Goal: Information Seeking & Learning: Understand process/instructions

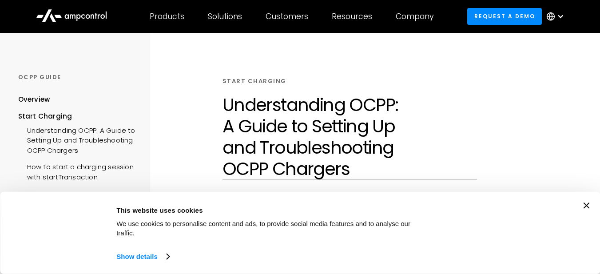
scroll to position [44, 0]
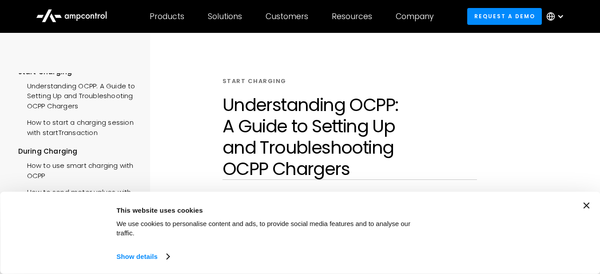
click at [590, 209] on icon "Close banner" at bounding box center [586, 206] width 6 height 6
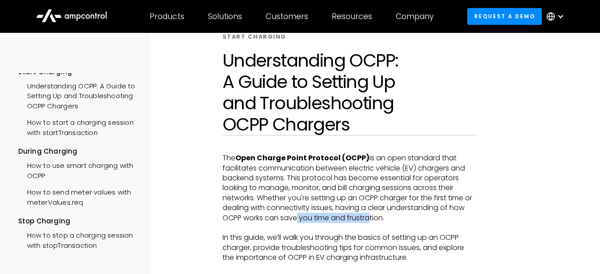
drag, startPoint x: 292, startPoint y: 218, endPoint x: 365, endPoint y: 216, distance: 72.5
click at [368, 220] on p "The Open Charge Point Protocol (OCPP) is an open standard that facilitates comm…" at bounding box center [350, 188] width 255 height 70
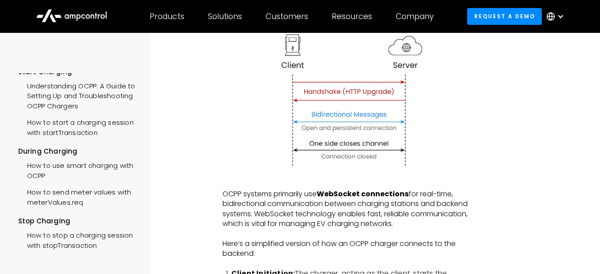
scroll to position [311, 0]
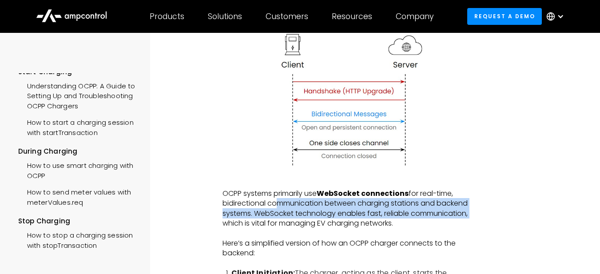
drag, startPoint x: 275, startPoint y: 203, endPoint x: 472, endPoint y: 215, distance: 198.1
click at [472, 215] on p "OCPP systems primarily use WebSocket connections for real-time, bidirectional c…" at bounding box center [350, 209] width 255 height 40
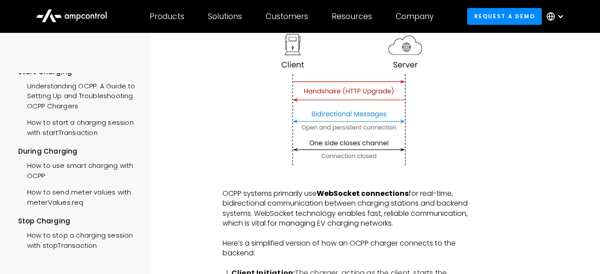
click at [296, 225] on p "OCPP systems primarily use WebSocket connections for real-time, bidirectional c…" at bounding box center [350, 209] width 255 height 40
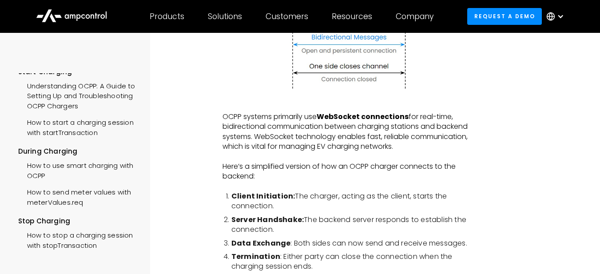
scroll to position [400, 0]
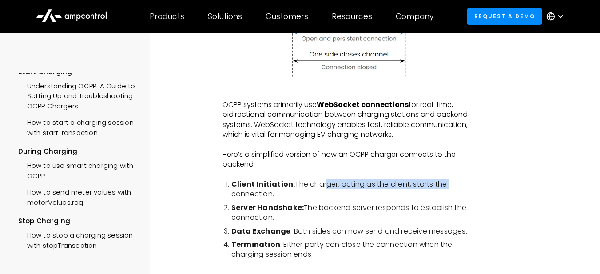
drag, startPoint x: 322, startPoint y: 187, endPoint x: 457, endPoint y: 178, distance: 135.4
click at [451, 185] on li "Client Initiation: The charger, acting as the client, starts the connection." at bounding box center [355, 190] width 246 height 20
click at [252, 195] on li "Client Initiation: The charger, acting as the client, starts the connection." at bounding box center [355, 190] width 246 height 20
click at [348, 188] on li "Client Initiation: The charger, acting as the client, starts the connection." at bounding box center [355, 190] width 246 height 20
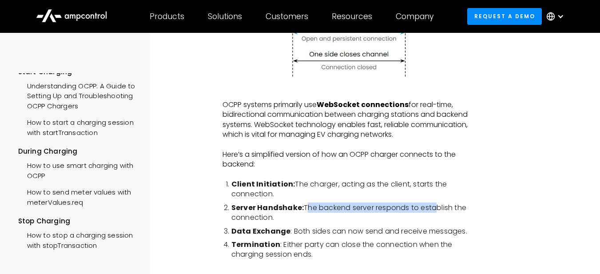
drag, startPoint x: 306, startPoint y: 204, endPoint x: 438, endPoint y: 208, distance: 132.0
click at [438, 208] on li "Server Handshake: The backend server responds to establish the connection." at bounding box center [355, 213] width 246 height 20
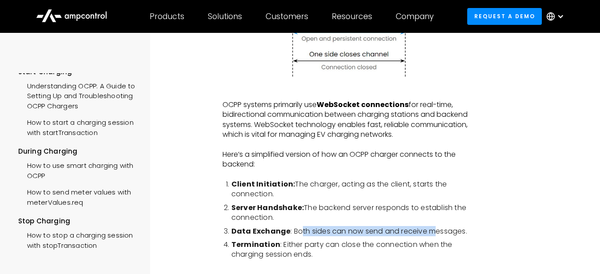
drag, startPoint x: 300, startPoint y: 234, endPoint x: 429, endPoint y: 222, distance: 129.4
click at [429, 222] on ol "Client Initiation: The charger, acting as the client, starts the connection. Se…" at bounding box center [350, 220] width 255 height 80
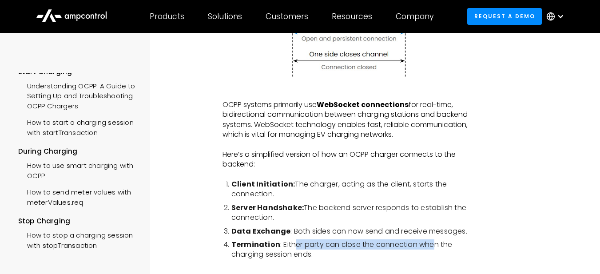
drag, startPoint x: 292, startPoint y: 245, endPoint x: 327, endPoint y: 242, distance: 35.2
click at [432, 235] on ol "Client Initiation: The charger, acting as the client, starts the connection. Se…" at bounding box center [350, 220] width 255 height 80
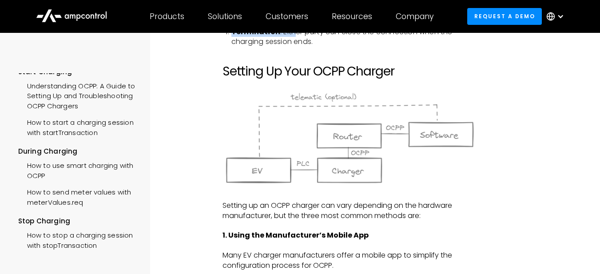
scroll to position [622, 0]
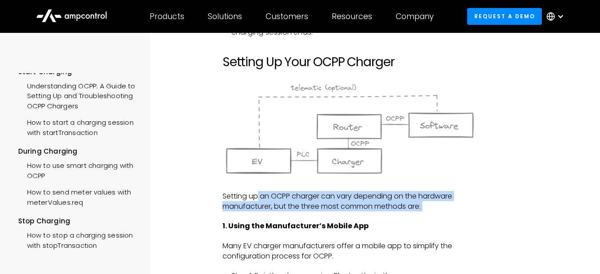
drag, startPoint x: 258, startPoint y: 197, endPoint x: 327, endPoint y: 216, distance: 71.4
click at [343, 208] on p "Setting up an OCPP charger can vary depending on the hardware manufacturer, but…" at bounding box center [350, 202] width 255 height 20
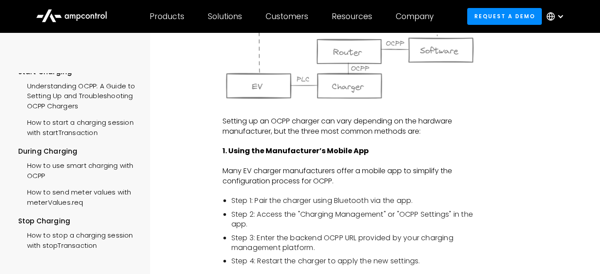
scroll to position [711, 0]
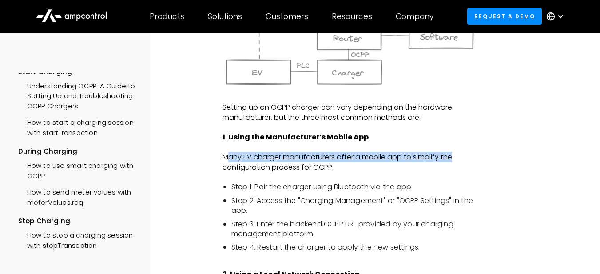
drag, startPoint x: 226, startPoint y: 157, endPoint x: 458, endPoint y: 157, distance: 232.4
click at [460, 157] on p "Many EV charger manufacturers offer a mobile app to simplify the configuration …" at bounding box center [350, 162] width 255 height 20
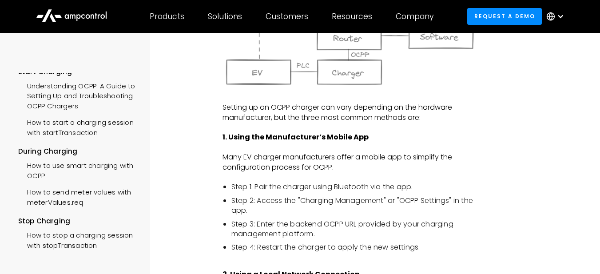
click at [280, 165] on p "Many EV charger manufacturers offer a mobile app to simplify the configuration …" at bounding box center [350, 162] width 255 height 20
drag, startPoint x: 268, startPoint y: 188, endPoint x: 406, endPoint y: 181, distance: 137.5
drag, startPoint x: 282, startPoint y: 204, endPoint x: 427, endPoint y: 198, distance: 145.5
click at [427, 198] on li "Step 2: Access the "Charging Management" or "OCPP Settings" in the app." at bounding box center [355, 206] width 246 height 20
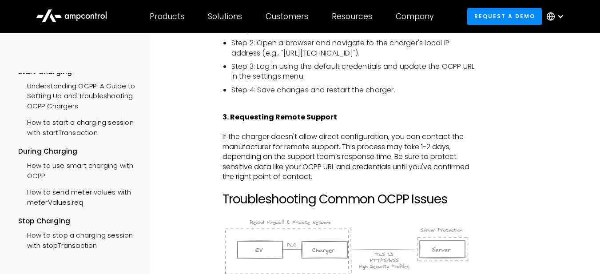
scroll to position [1022, 0]
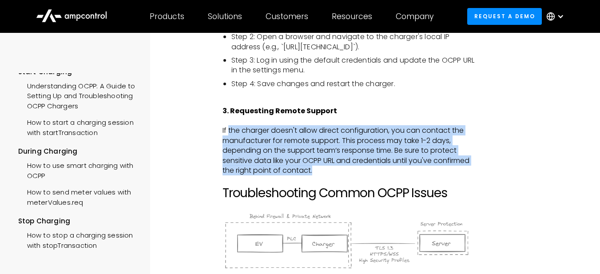
drag, startPoint x: 228, startPoint y: 129, endPoint x: 325, endPoint y: 178, distance: 108.5
click at [329, 174] on p "If the charger doesn't allow direct configuration, you can contact the manufact…" at bounding box center [350, 151] width 255 height 50
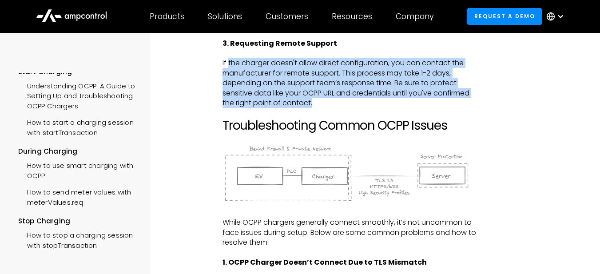
scroll to position [1111, 0]
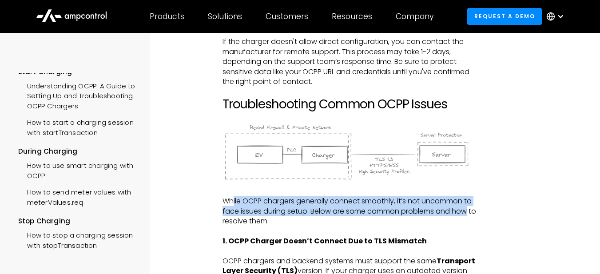
drag, startPoint x: 235, startPoint y: 202, endPoint x: 379, endPoint y: 217, distance: 144.7
click at [468, 212] on p "While OCPP chargers generally connect smoothly, it’s not uncommon to face issue…" at bounding box center [350, 211] width 255 height 30
click at [321, 212] on p "While OCPP chargers generally connect smoothly, it’s not uncommon to face issue…" at bounding box center [350, 211] width 255 height 30
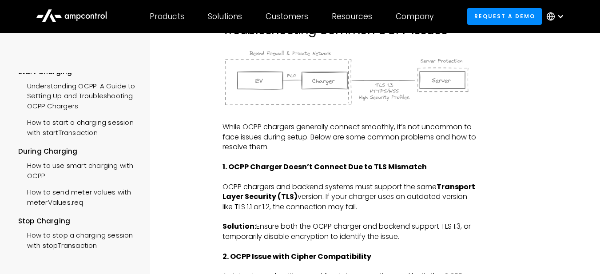
scroll to position [1244, 0]
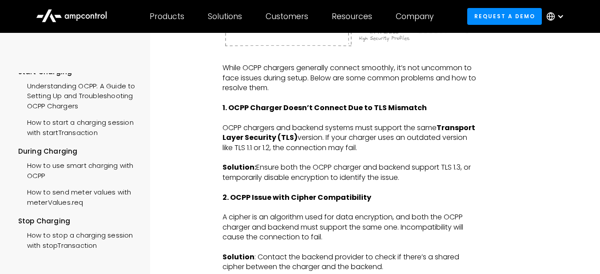
click at [263, 204] on p "‍" at bounding box center [350, 208] width 255 height 10
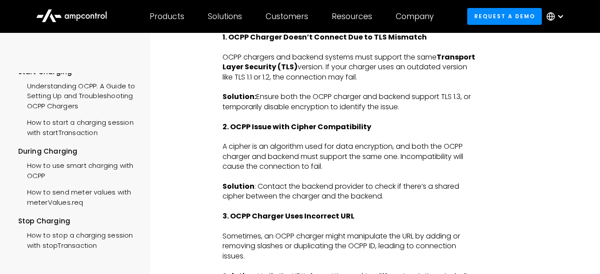
scroll to position [1333, 0]
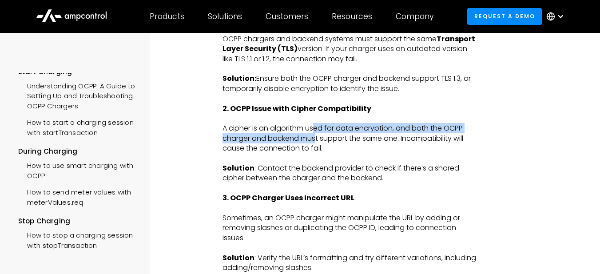
drag, startPoint x: 316, startPoint y: 129, endPoint x: 316, endPoint y: 135, distance: 5.8
click at [316, 135] on p "A cipher is an algorithm used for data encryption, and both the OCPP charger an…" at bounding box center [350, 139] width 255 height 30
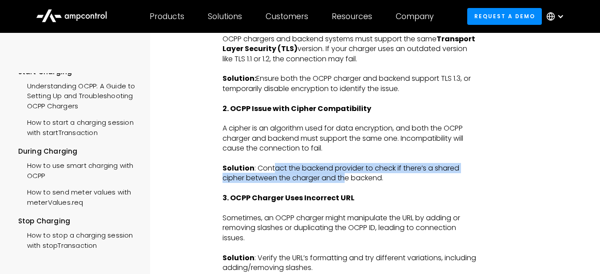
drag, startPoint x: 273, startPoint y: 169, endPoint x: 344, endPoint y: 177, distance: 71.2
click at [344, 177] on p "Solution : Contact the backend provider to check if there’s a shared cipher bet…" at bounding box center [350, 174] width 255 height 20
click at [344, 172] on p "Solution : Contact the backend provider to check if there’s a shared cipher bet…" at bounding box center [350, 174] width 255 height 20
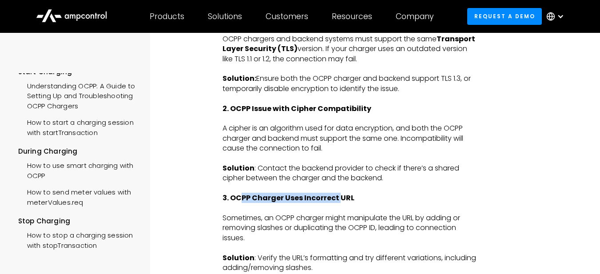
drag, startPoint x: 240, startPoint y: 201, endPoint x: 338, endPoint y: 202, distance: 97.8
click at [338, 202] on strong "3. OCPP Charger Uses Incorrect URL" at bounding box center [289, 198] width 132 height 10
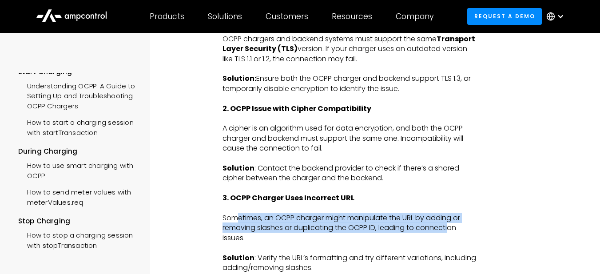
drag, startPoint x: 236, startPoint y: 220, endPoint x: 450, endPoint y: 231, distance: 214.0
click at [450, 231] on p "Sometimes, an OCPP charger might manipulate the URL by adding or removing slash…" at bounding box center [350, 228] width 255 height 30
click at [450, 230] on p "Sometimes, an OCPP charger might manipulate the URL by adding or removing slash…" at bounding box center [350, 228] width 255 height 30
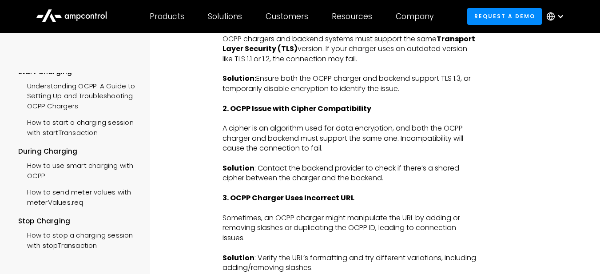
click at [234, 232] on p "Sometimes, an OCPP charger might manipulate the URL by adding or removing slash…" at bounding box center [350, 228] width 255 height 30
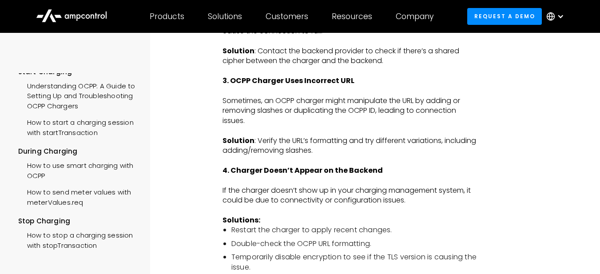
scroll to position [1467, 0]
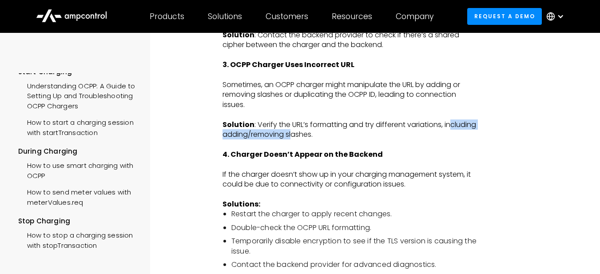
drag, startPoint x: 231, startPoint y: 136, endPoint x: 327, endPoint y: 138, distance: 96.5
click at [327, 138] on p "Solution : Verify the URL’s formatting and try different variations, including …" at bounding box center [350, 130] width 255 height 20
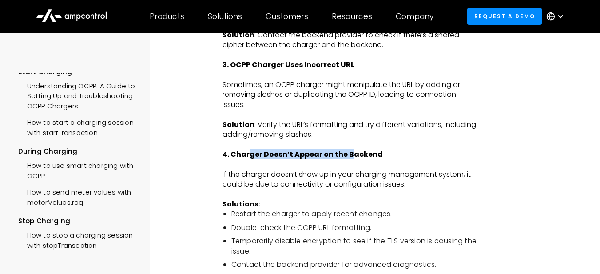
drag, startPoint x: 249, startPoint y: 157, endPoint x: 352, endPoint y: 155, distance: 102.7
click at [352, 155] on strong "4. Charger Doesn’t Appear on the Backend" at bounding box center [303, 154] width 160 height 10
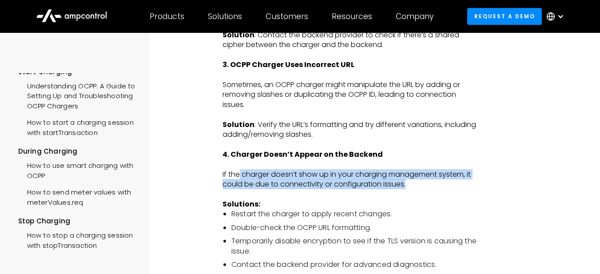
drag, startPoint x: 239, startPoint y: 172, endPoint x: 468, endPoint y: 181, distance: 229.5
click at [468, 181] on p "If the charger doesn’t show up in your charging management system, it could be …" at bounding box center [350, 180] width 255 height 20
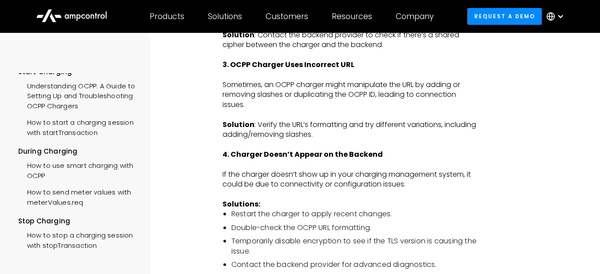
click at [317, 190] on p "‍" at bounding box center [350, 195] width 255 height 10
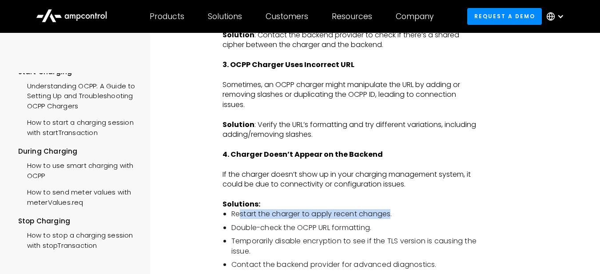
drag, startPoint x: 239, startPoint y: 212, endPoint x: 391, endPoint y: 219, distance: 152.6
click at [391, 219] on li "Restart the charger to apply recent changes." at bounding box center [355, 214] width 246 height 10
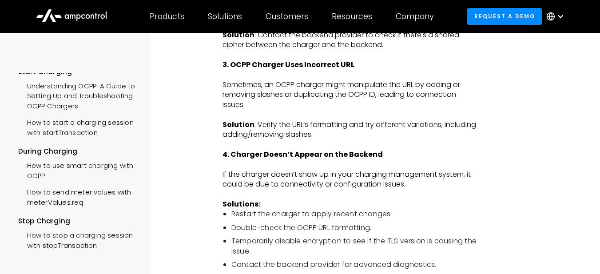
drag, startPoint x: 246, startPoint y: 230, endPoint x: 273, endPoint y: 225, distance: 27.5
click at [246, 230] on li "Double-check the OCPP URL formatting." at bounding box center [355, 228] width 246 height 10
click at [343, 228] on li "Double-check the OCPP URL formatting." at bounding box center [355, 228] width 246 height 10
click at [336, 242] on li "Temporarily disable encryption to see if the TLS version is causing the issue." at bounding box center [355, 246] width 246 height 20
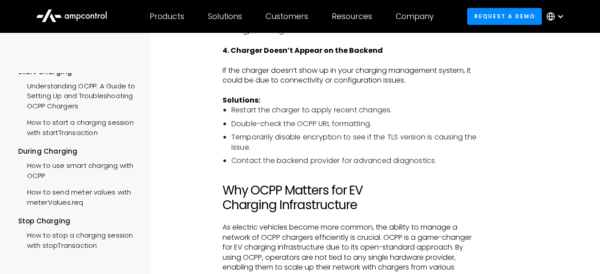
scroll to position [1600, 0]
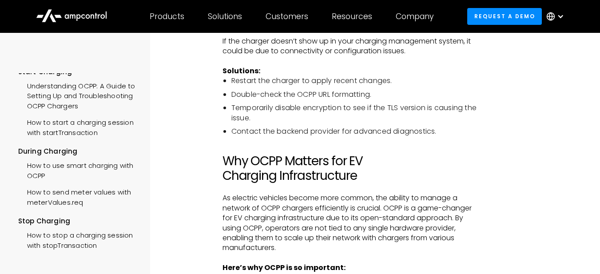
click at [385, 133] on li "Contact the backend provider for advanced diagnostics." at bounding box center [355, 132] width 246 height 10
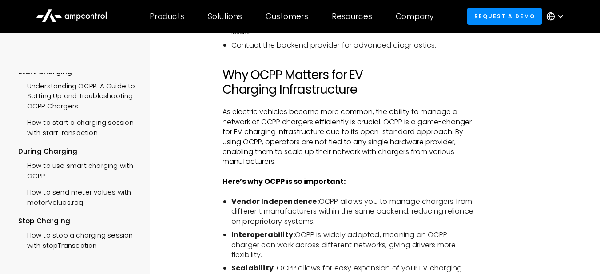
scroll to position [1689, 0]
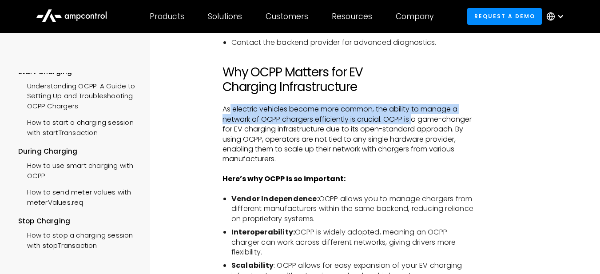
drag, startPoint x: 230, startPoint y: 108, endPoint x: 415, endPoint y: 119, distance: 185.2
click at [415, 119] on p "As electric vehicles become more common, the ability to manage a network of OCP…" at bounding box center [350, 134] width 255 height 60
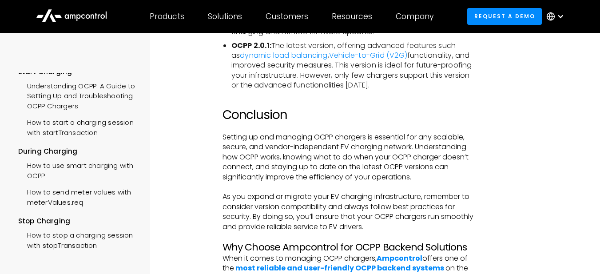
scroll to position [2089, 0]
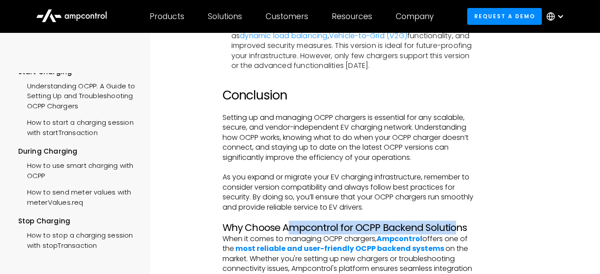
drag, startPoint x: 288, startPoint y: 230, endPoint x: 450, endPoint y: 222, distance: 161.9
click at [450, 222] on h3 "Why Choose Ampcontrol for OCPP Backend Solutions" at bounding box center [350, 228] width 255 height 12
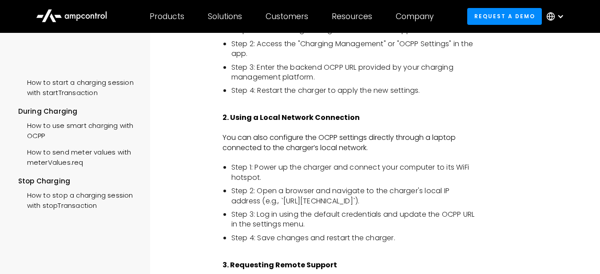
scroll to position [889, 0]
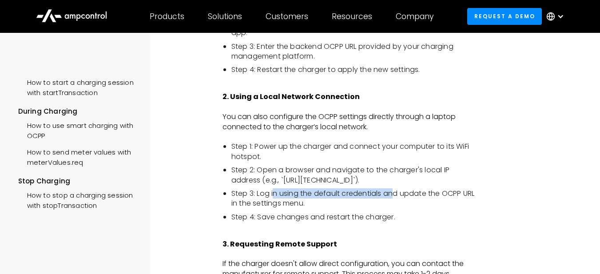
drag, startPoint x: 273, startPoint y: 196, endPoint x: 397, endPoint y: 192, distance: 123.6
click at [393, 195] on li "Step 3: Log in using the default credentials and update the OCPP URL in the set…" at bounding box center [355, 199] width 246 height 20
drag, startPoint x: 397, startPoint y: 192, endPoint x: 387, endPoint y: 196, distance: 11.0
click at [398, 192] on li "Step 3: Log in using the default credentials and update the OCPP URL in the set…" at bounding box center [355, 199] width 246 height 20
click at [271, 204] on li "Step 3: Log in using the default credentials and update the OCPP URL in the set…" at bounding box center [355, 199] width 246 height 20
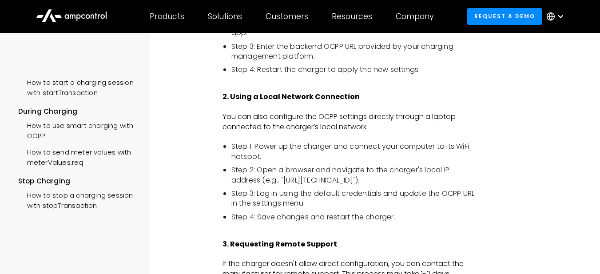
click at [271, 204] on li "Step 3: Log in using the default credentials and update the OCPP URL in the set…" at bounding box center [355, 199] width 246 height 20
click at [268, 218] on li "Step 4: Save changes and restart the charger." at bounding box center [355, 217] width 246 height 10
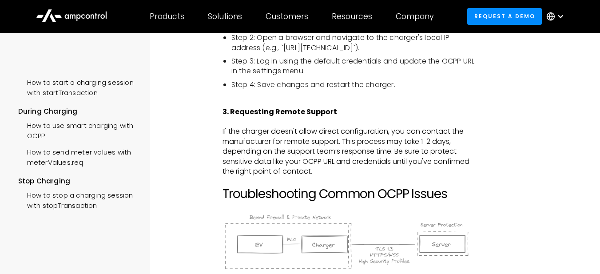
scroll to position [1022, 0]
